Goal: Information Seeking & Learning: Learn about a topic

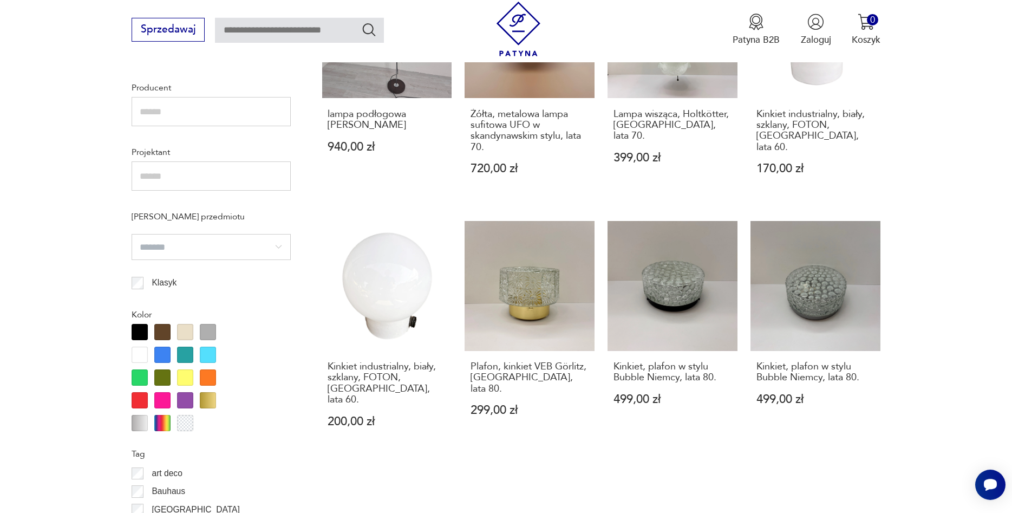
scroll to position [1084, 0]
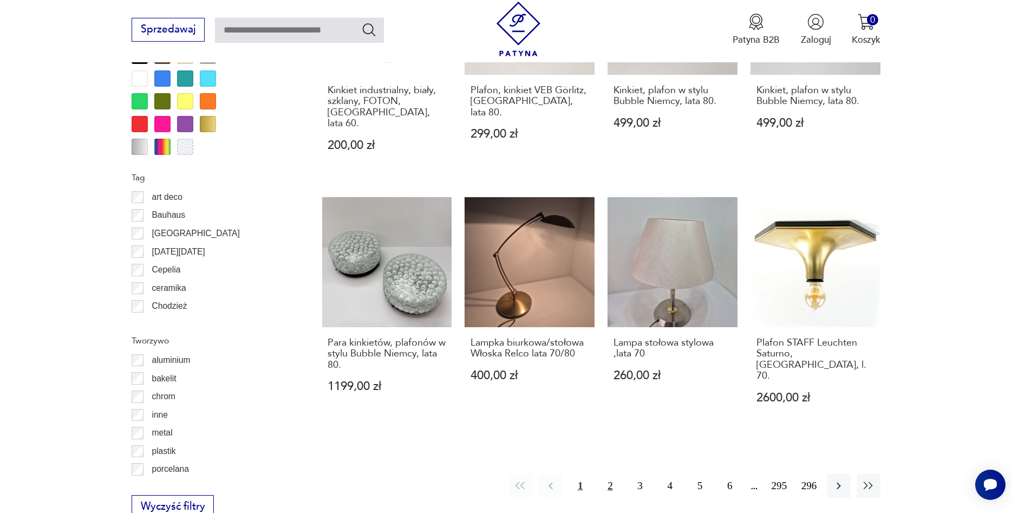
click at [608, 474] on button "2" at bounding box center [609, 485] width 23 height 23
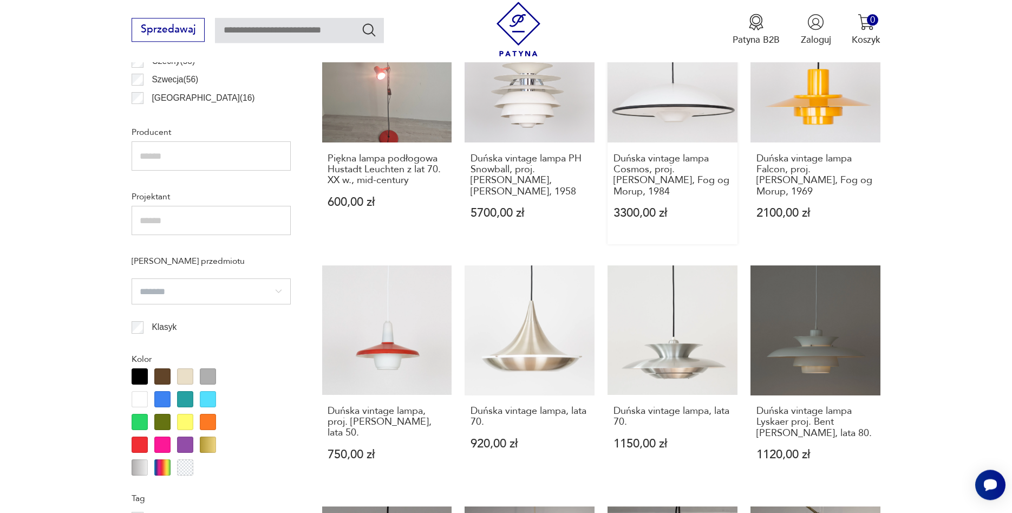
scroll to position [1040, 0]
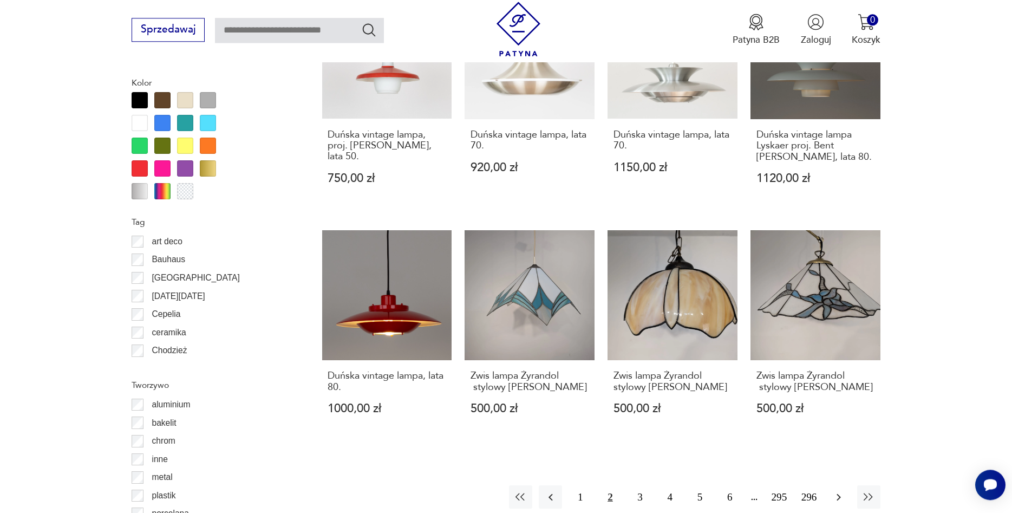
click at [841, 490] on icon "button" at bounding box center [838, 496] width 13 height 13
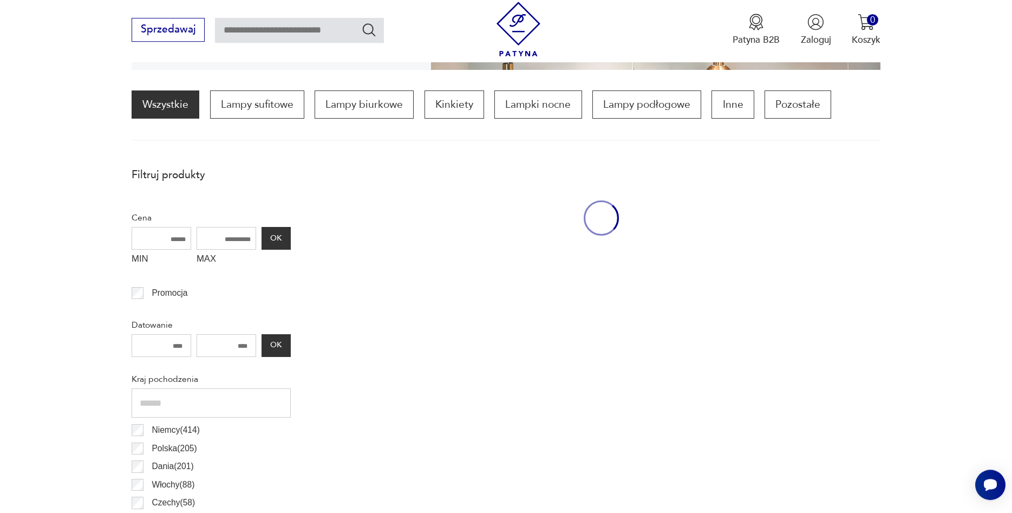
scroll to position [322, 0]
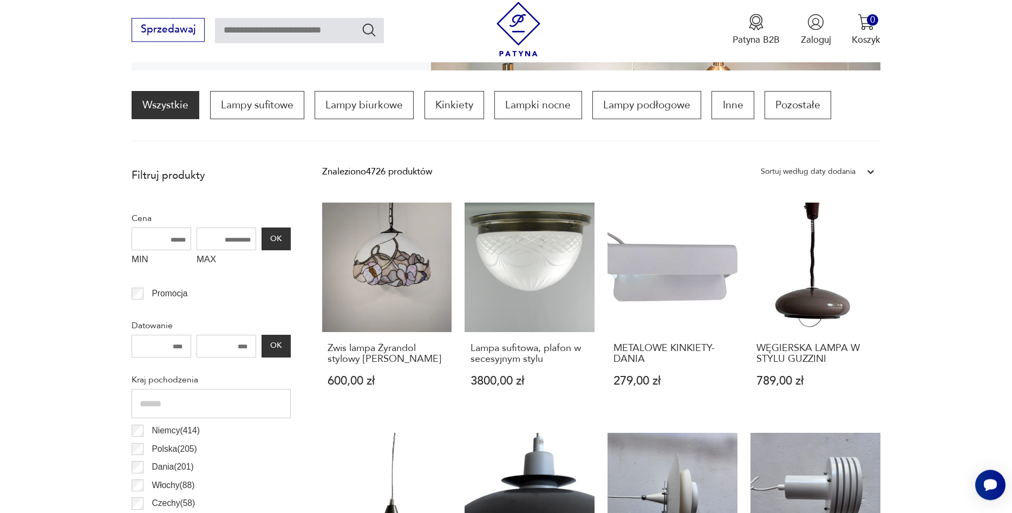
click at [277, 31] on input "text" at bounding box center [299, 30] width 169 height 25
type input "*******"
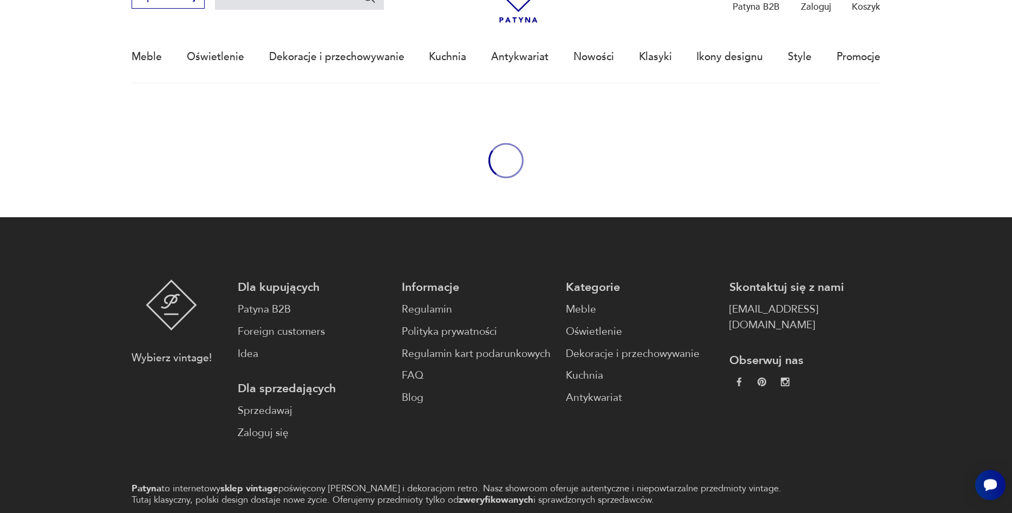
type input "*******"
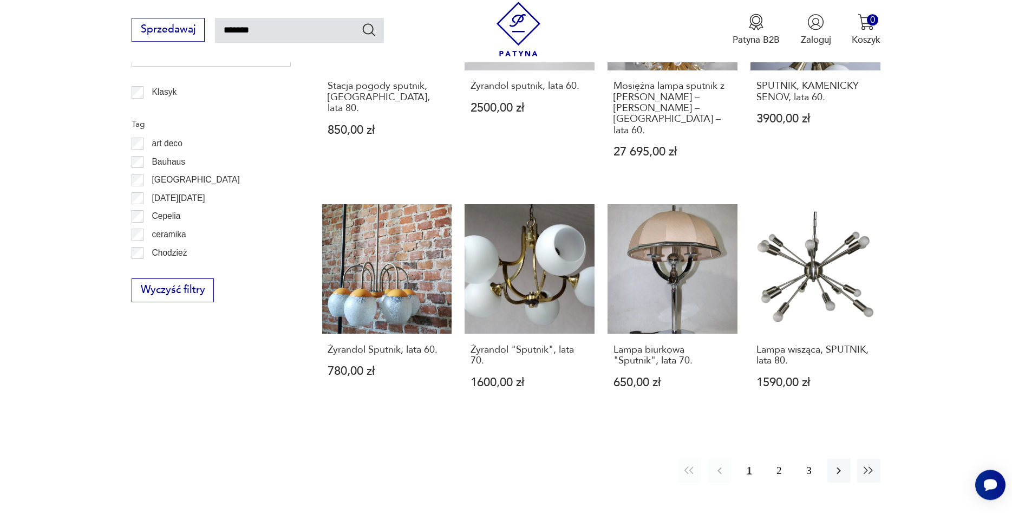
scroll to position [957, 0]
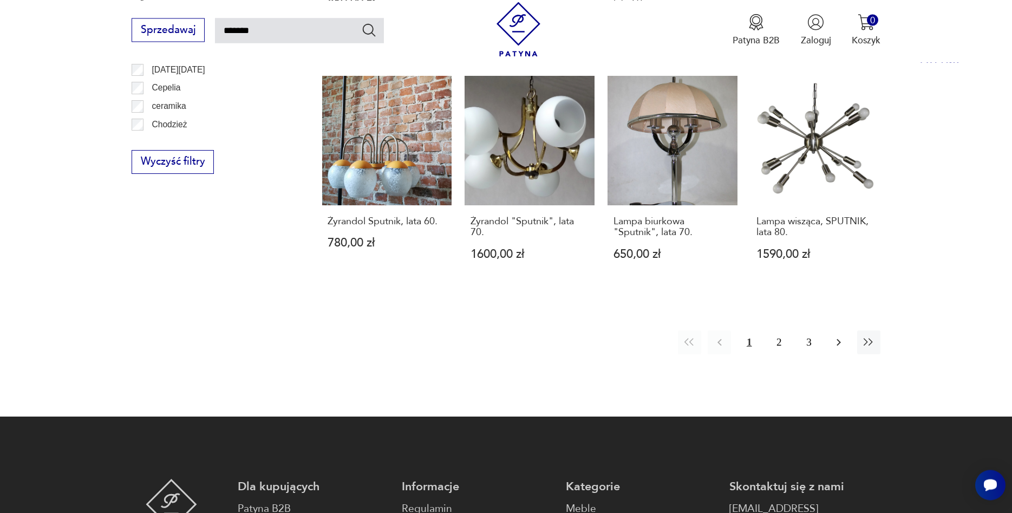
click at [827, 330] on button "button" at bounding box center [838, 341] width 23 height 23
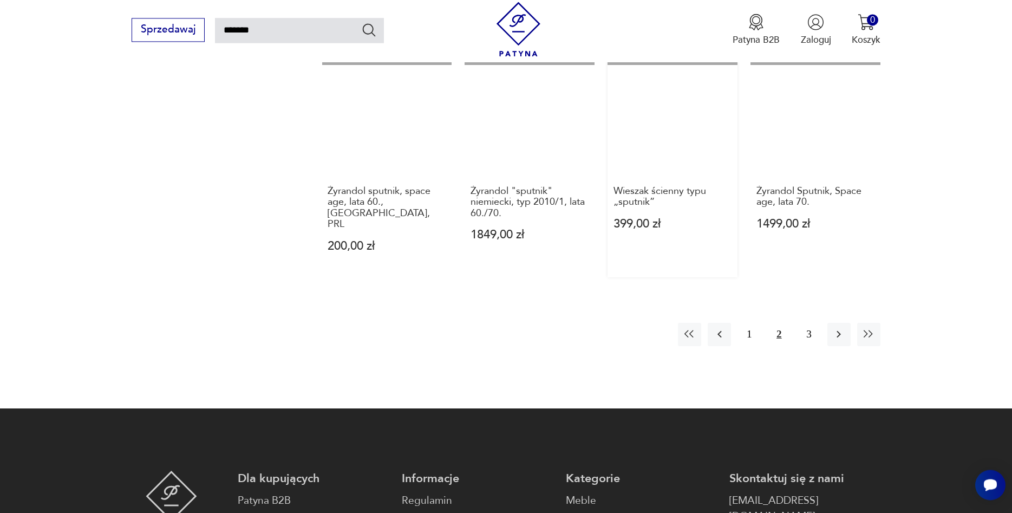
scroll to position [946, 0]
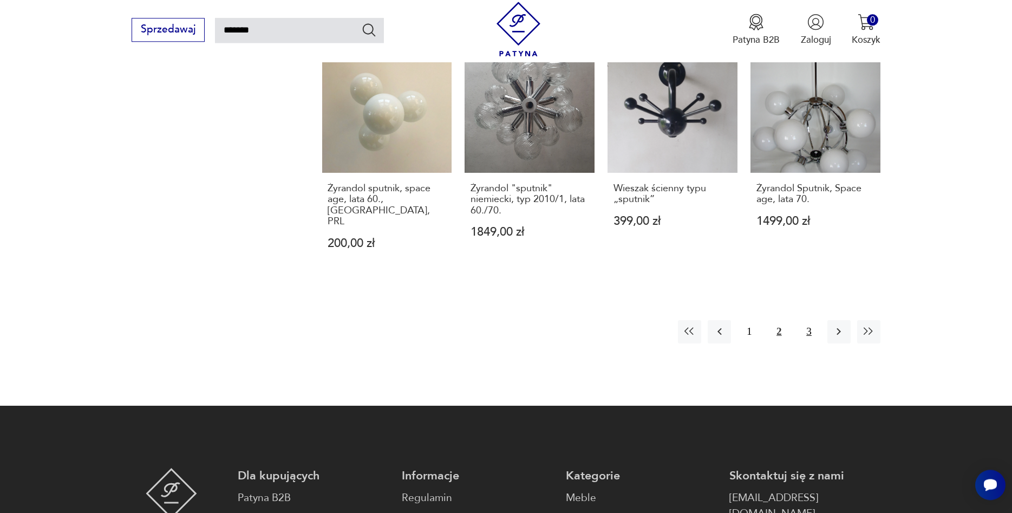
click at [803, 320] on button "3" at bounding box center [808, 331] width 23 height 23
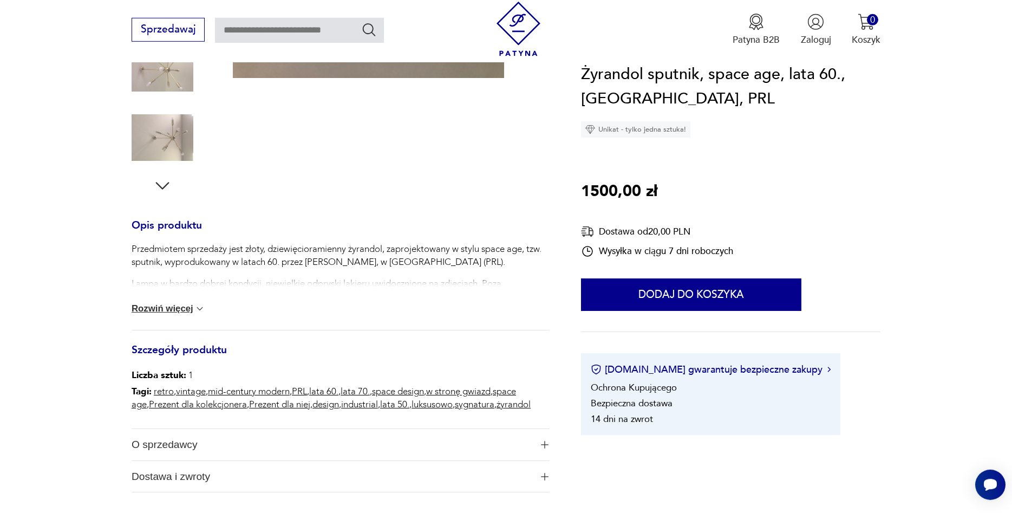
scroll to position [276, 0]
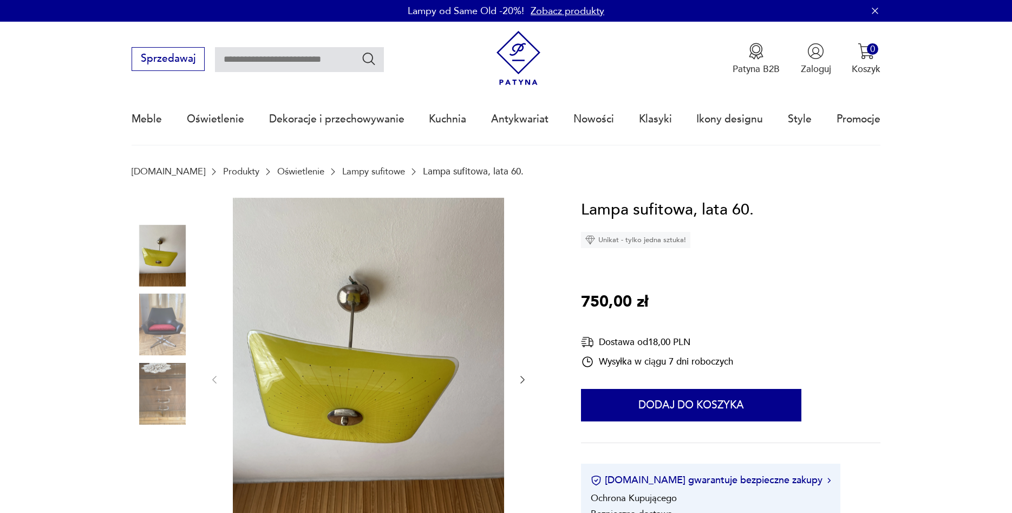
click at [165, 260] on img at bounding box center [163, 256] width 62 height 62
click at [154, 328] on img at bounding box center [163, 324] width 62 height 62
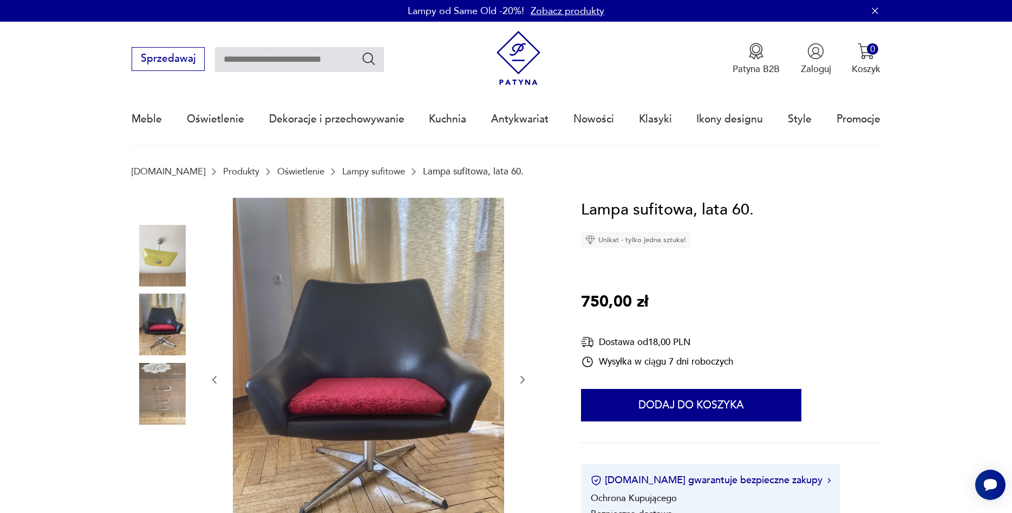
click at [151, 384] on img at bounding box center [163, 394] width 62 height 62
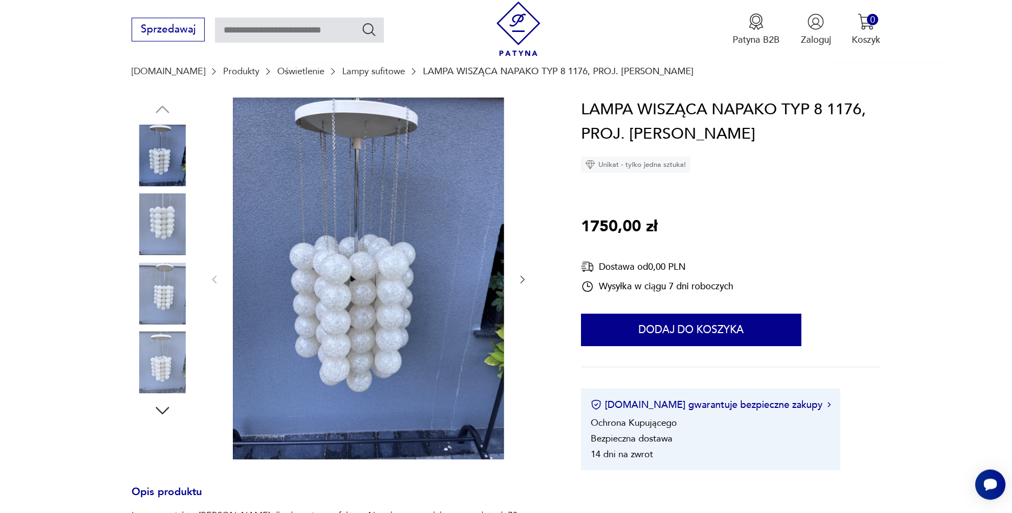
scroll to position [55, 0]
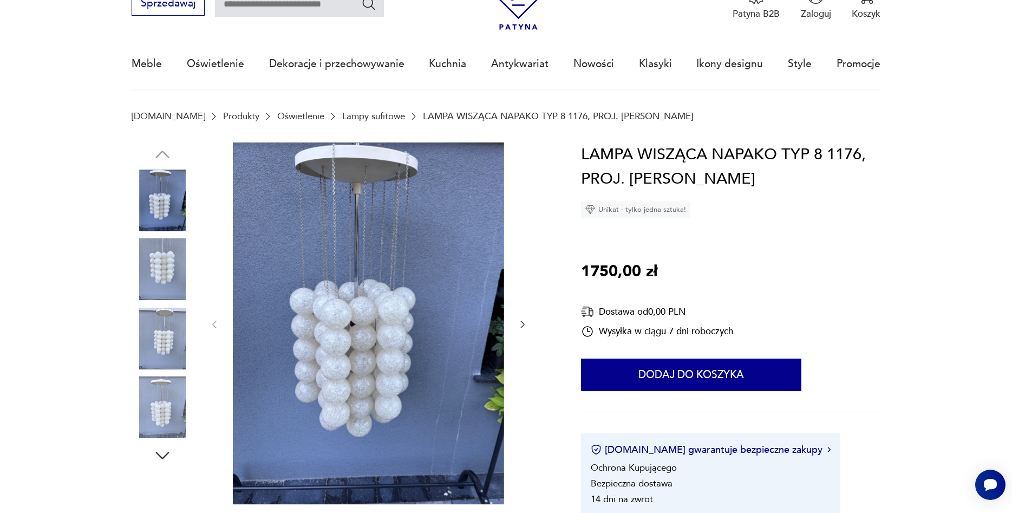
click at [185, 339] on img at bounding box center [163, 338] width 62 height 62
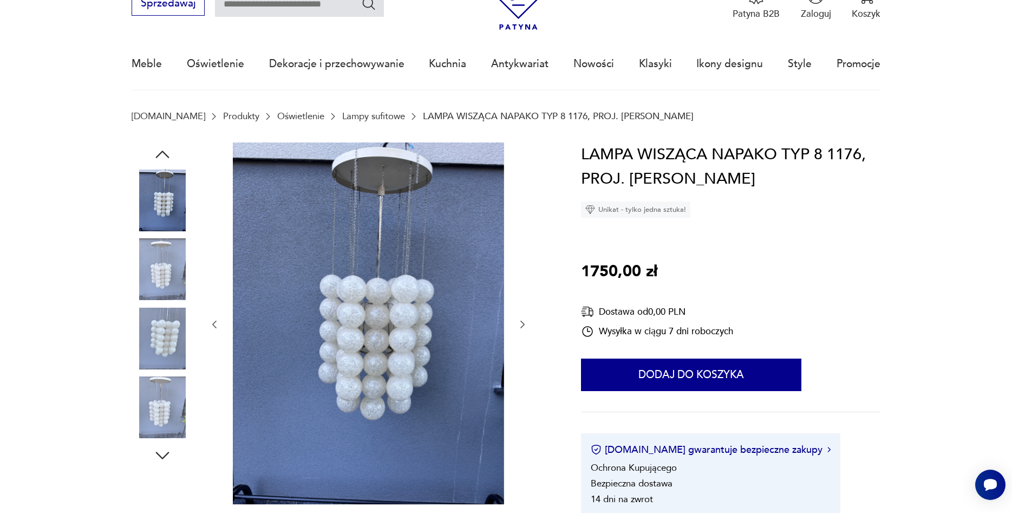
click at [521, 325] on icon "button" at bounding box center [522, 324] width 11 height 11
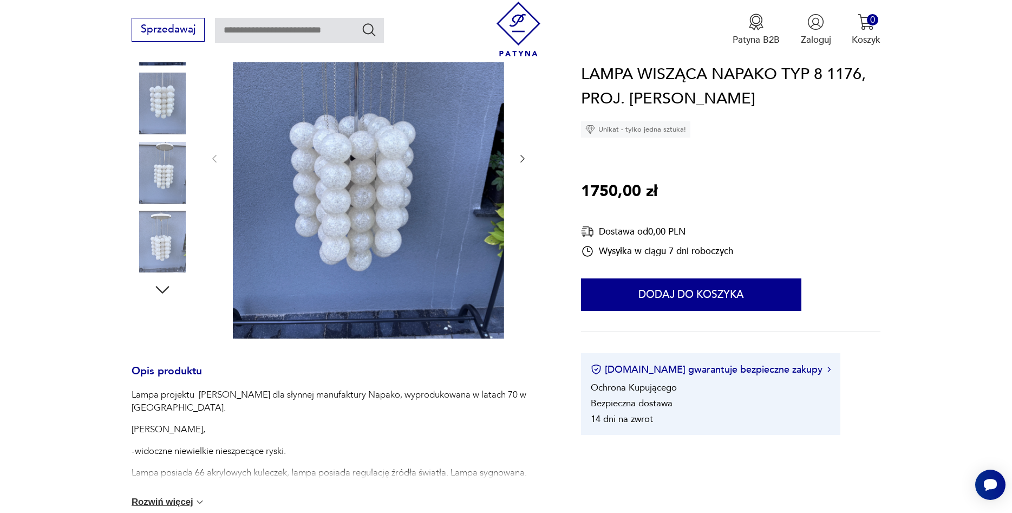
click at [419, 174] on img at bounding box center [368, 158] width 271 height 362
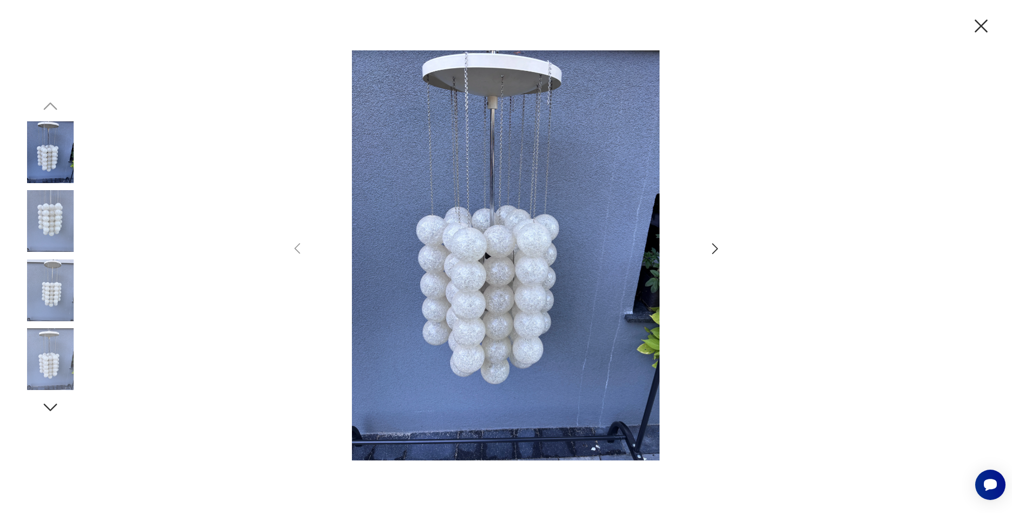
click at [721, 251] on icon "button" at bounding box center [715, 249] width 16 height 16
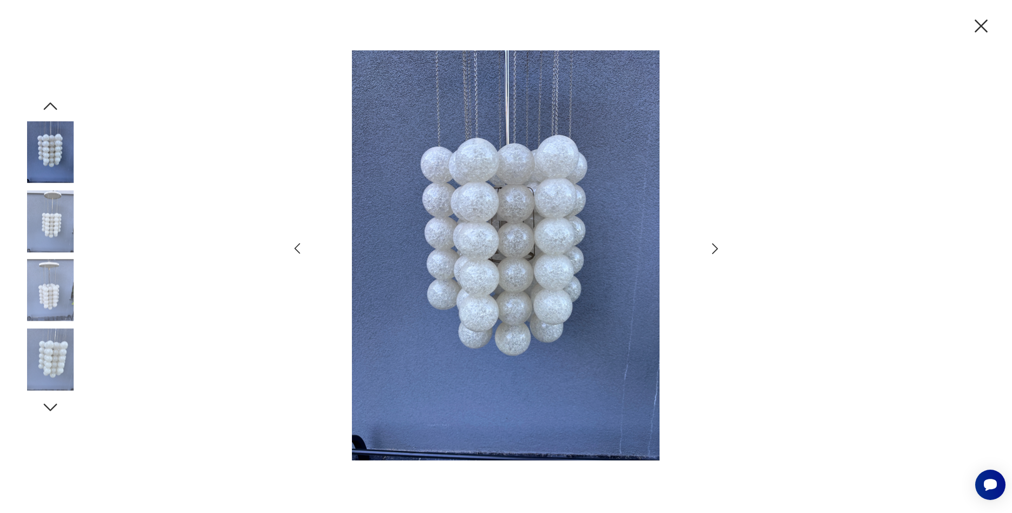
click at [721, 251] on icon "button" at bounding box center [715, 249] width 16 height 16
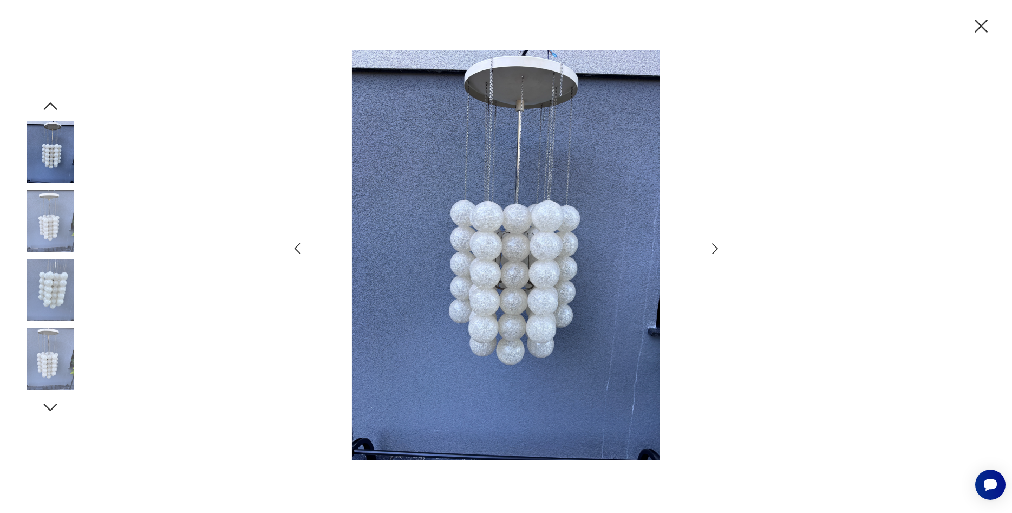
click at [988, 26] on icon "button" at bounding box center [981, 26] width 23 height 23
